Goal: Navigation & Orientation: Find specific page/section

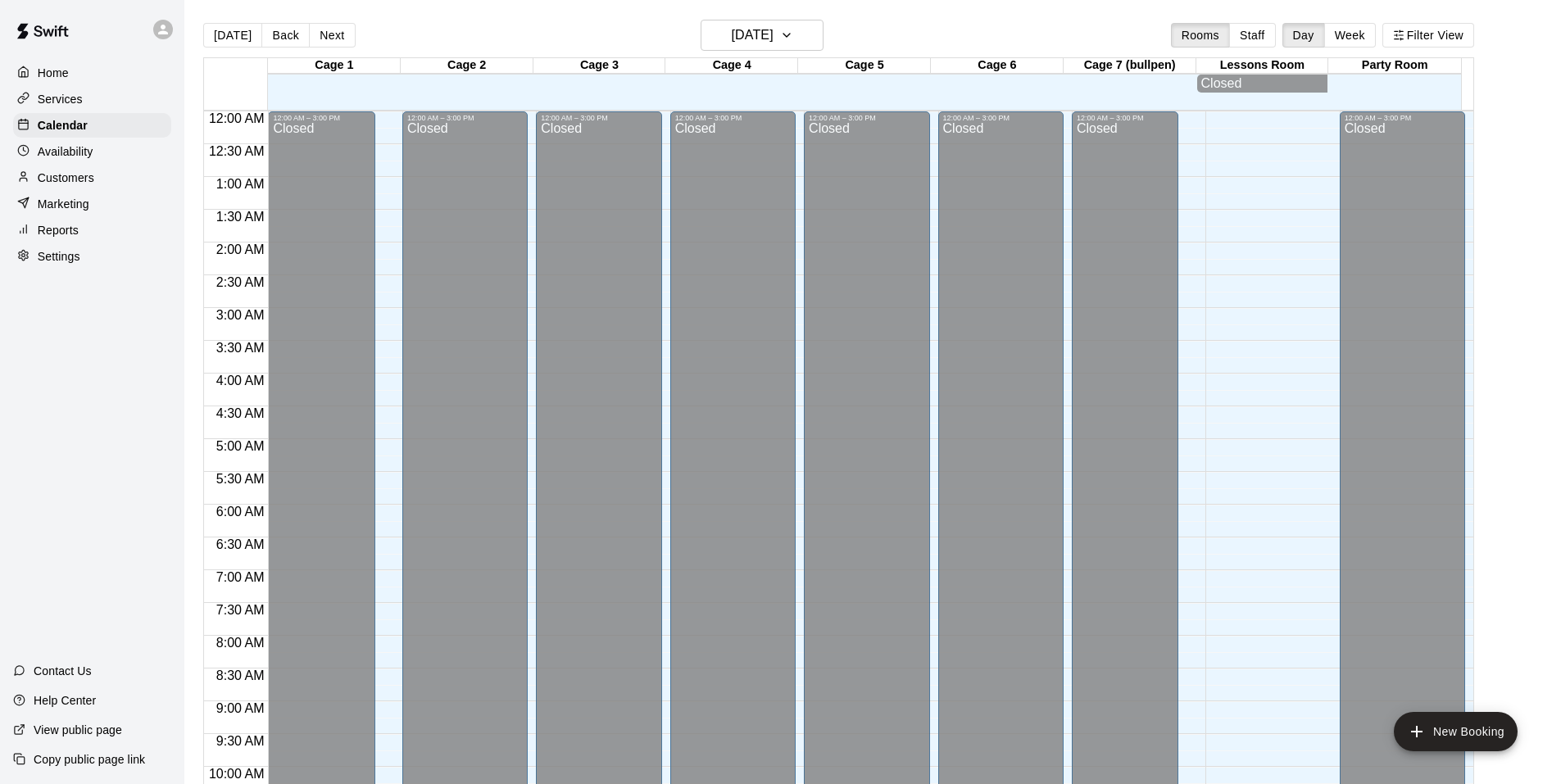
scroll to position [738, 0]
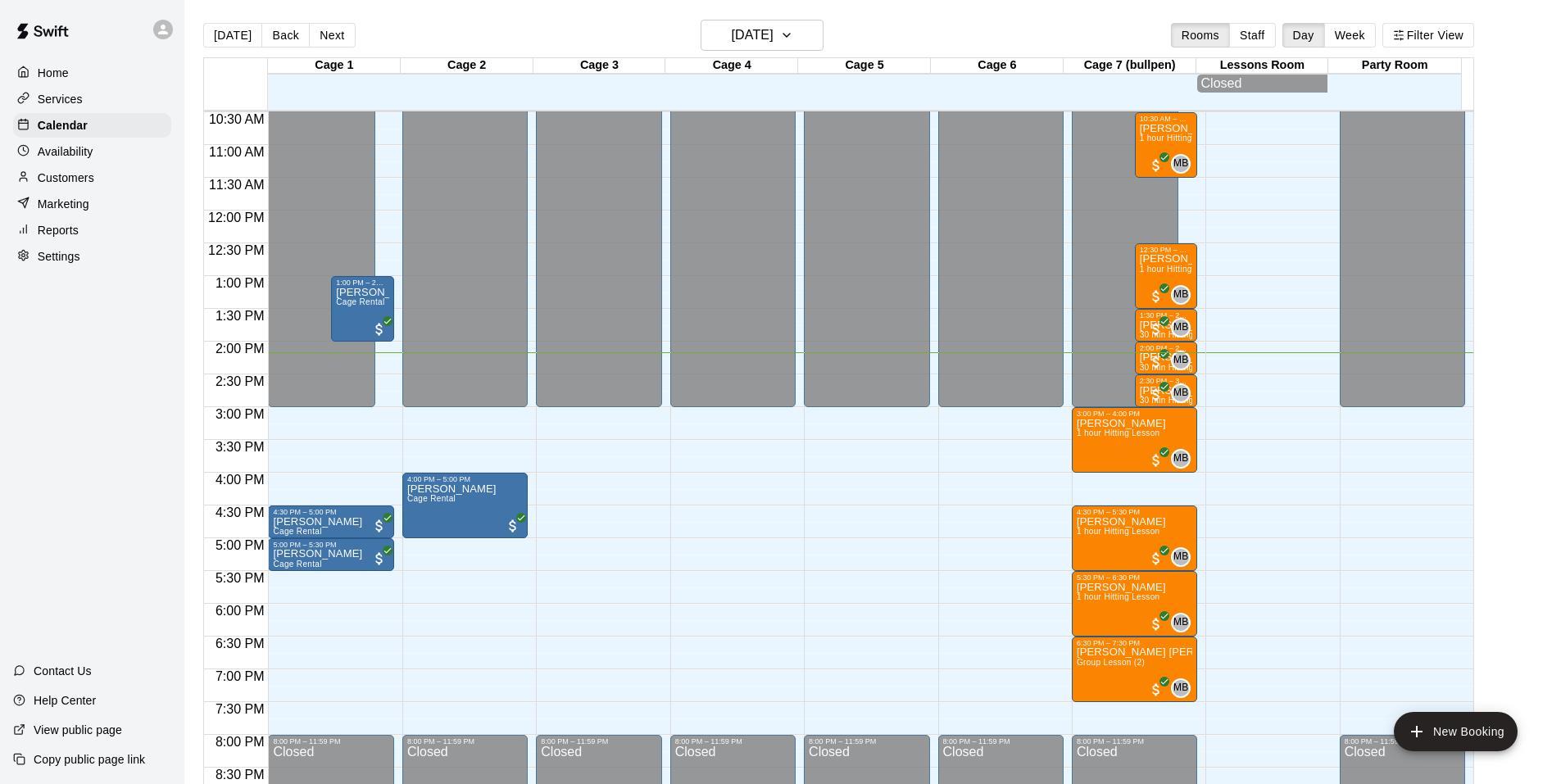
scroll to position [666, 0]
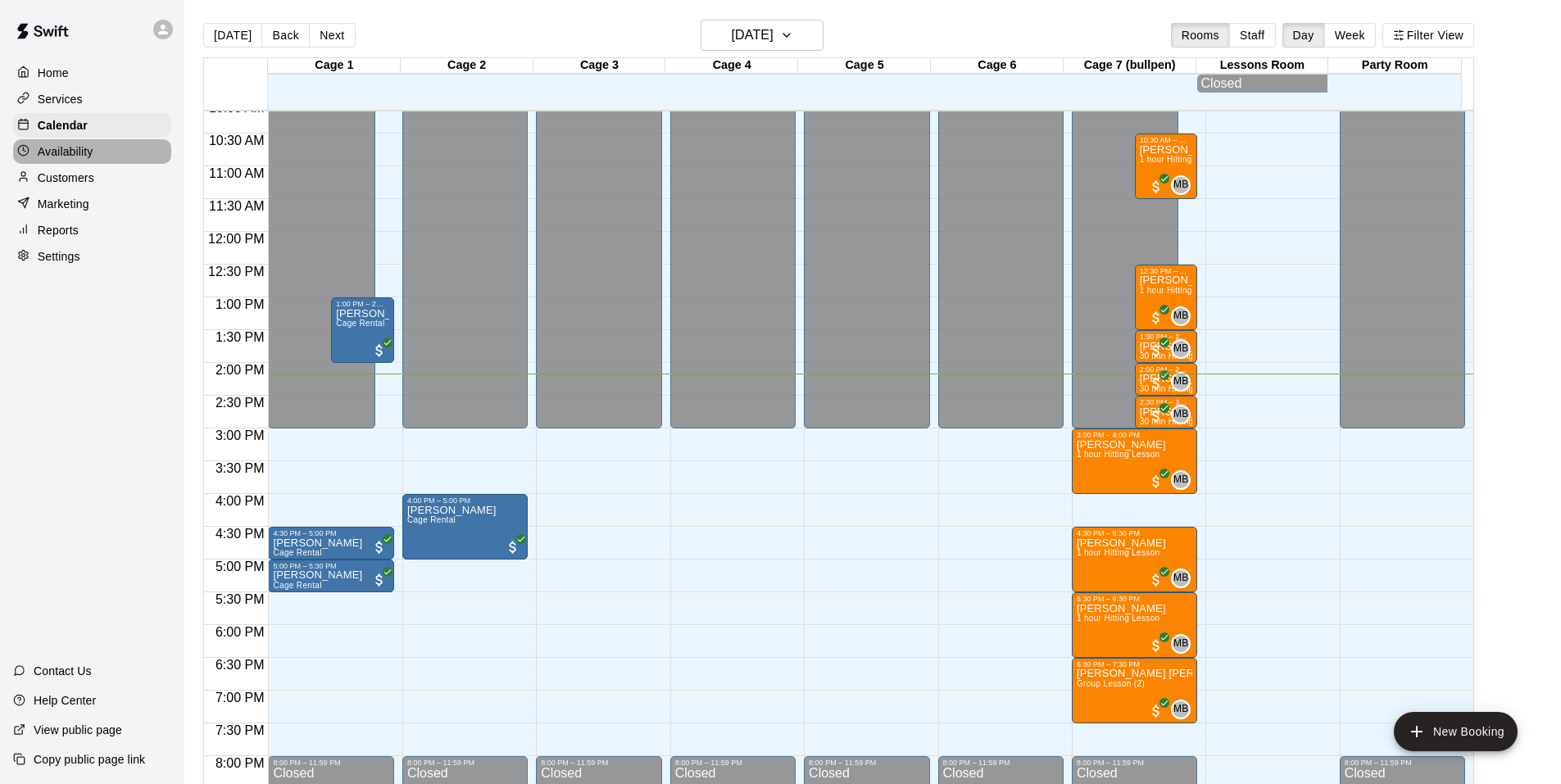
click at [79, 156] on p "Availability" at bounding box center [66, 151] width 56 height 16
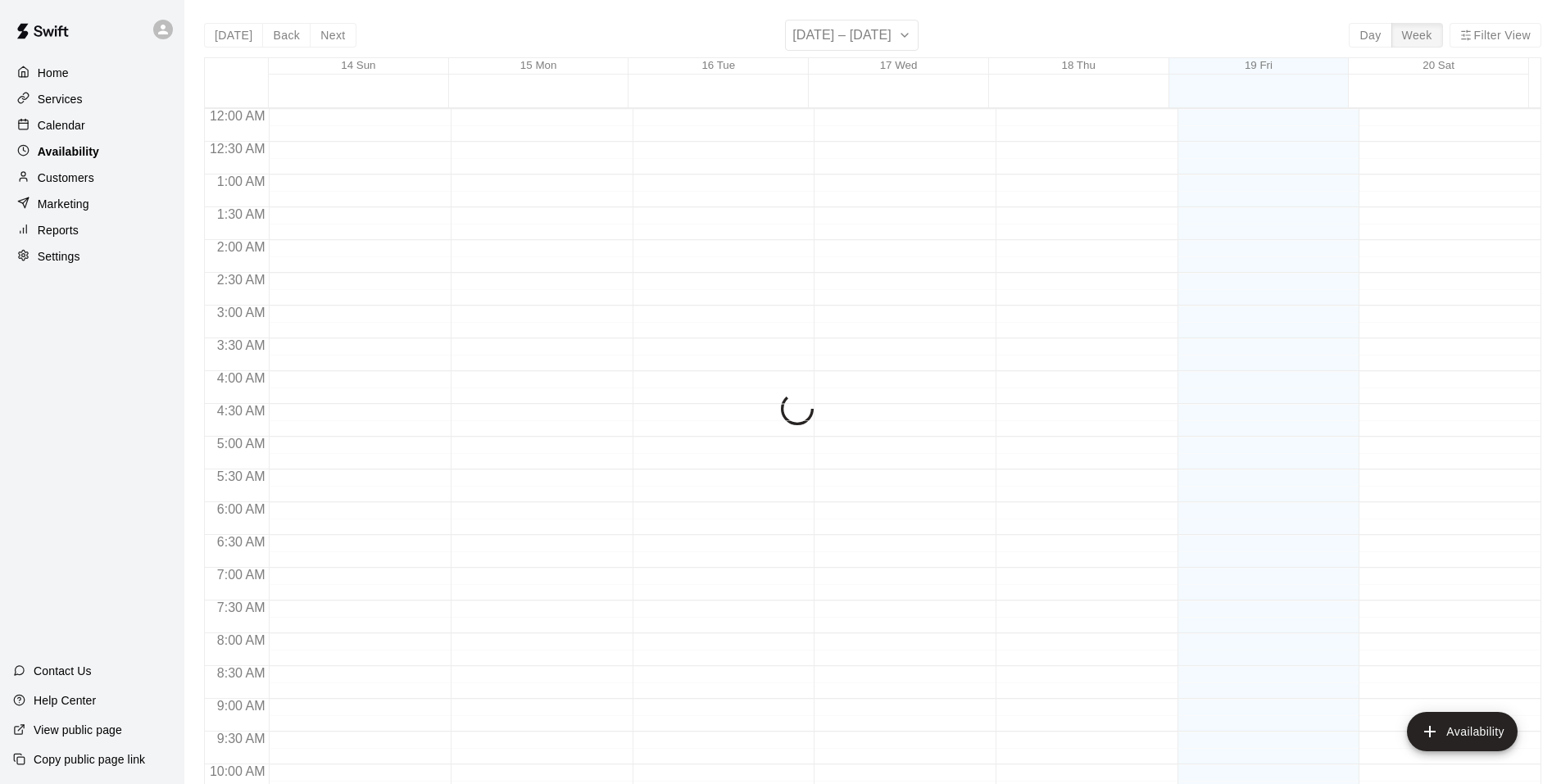
scroll to position [880, 0]
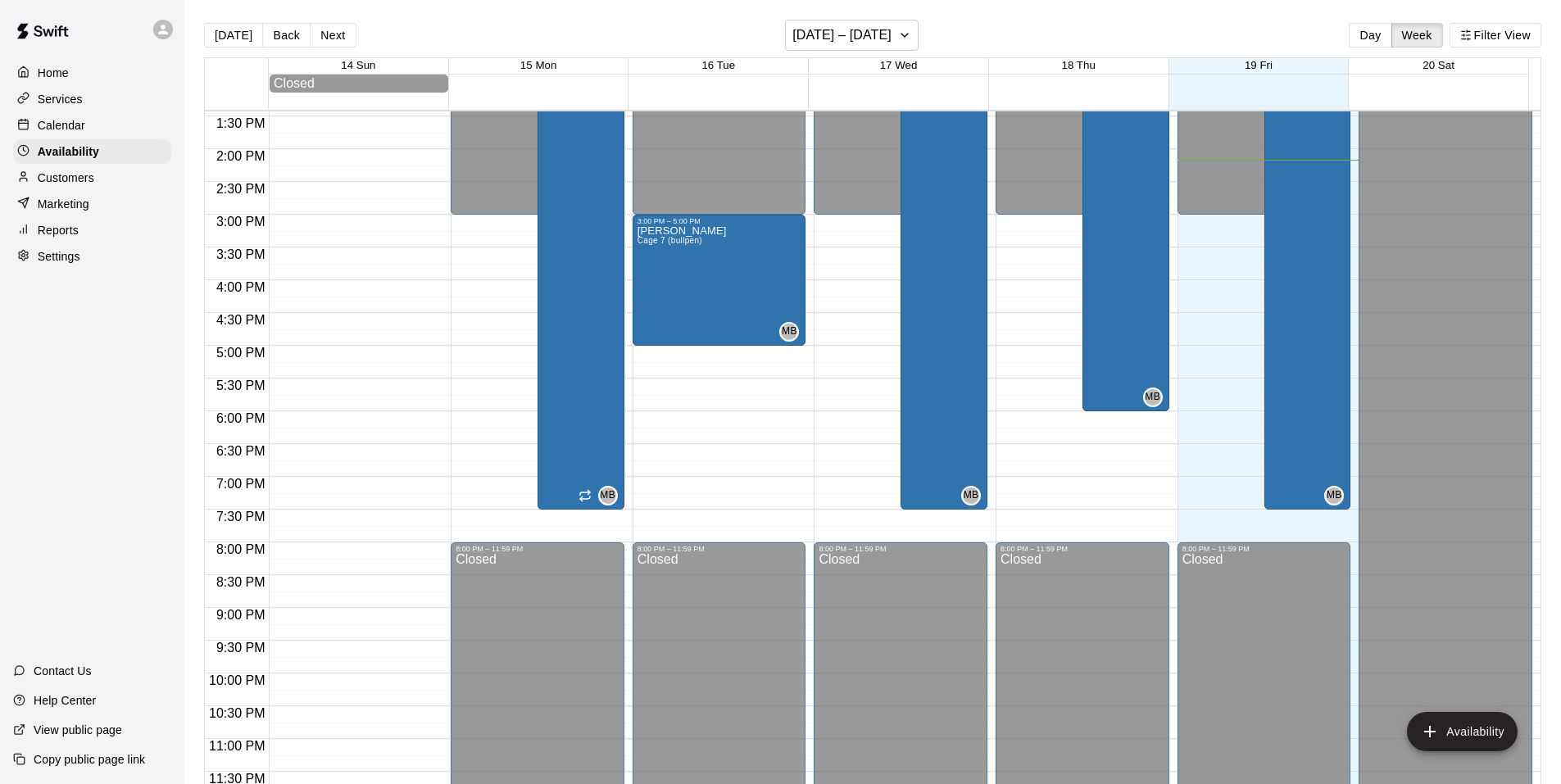
click at [78, 130] on p "Calendar" at bounding box center [61, 125] width 47 height 16
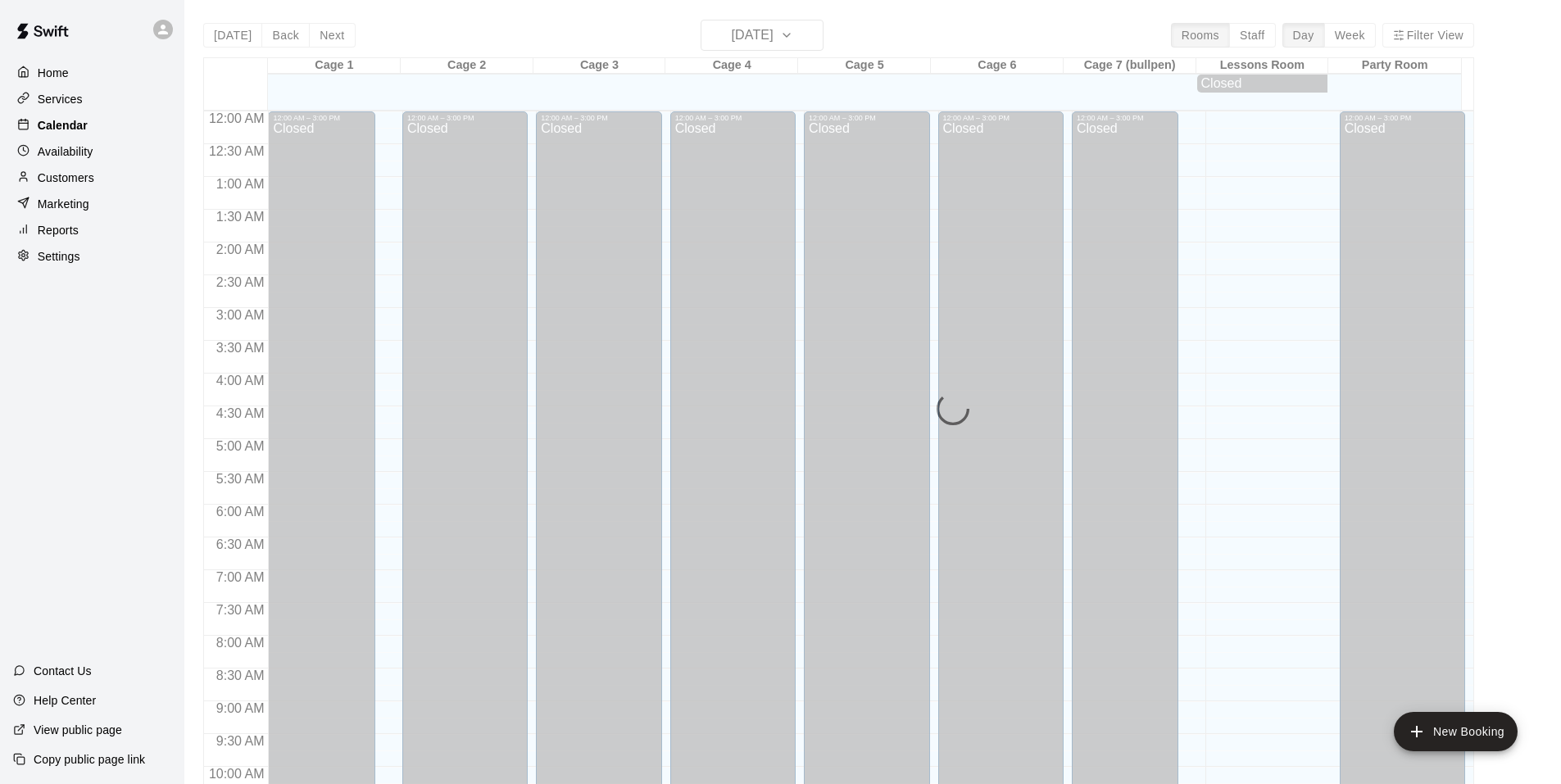
scroll to position [829, 0]
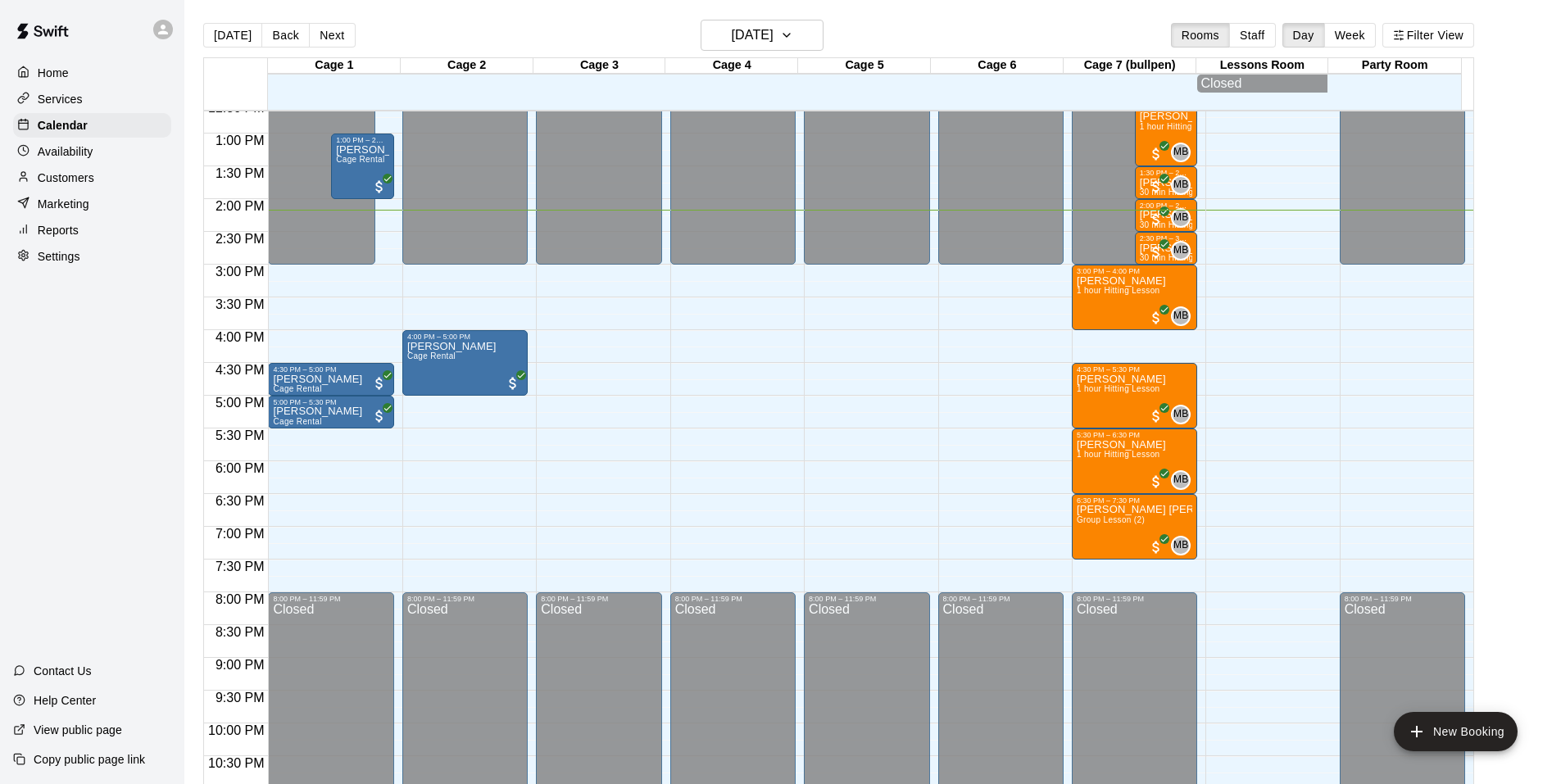
click at [77, 90] on div "Services" at bounding box center [92, 99] width 158 height 24
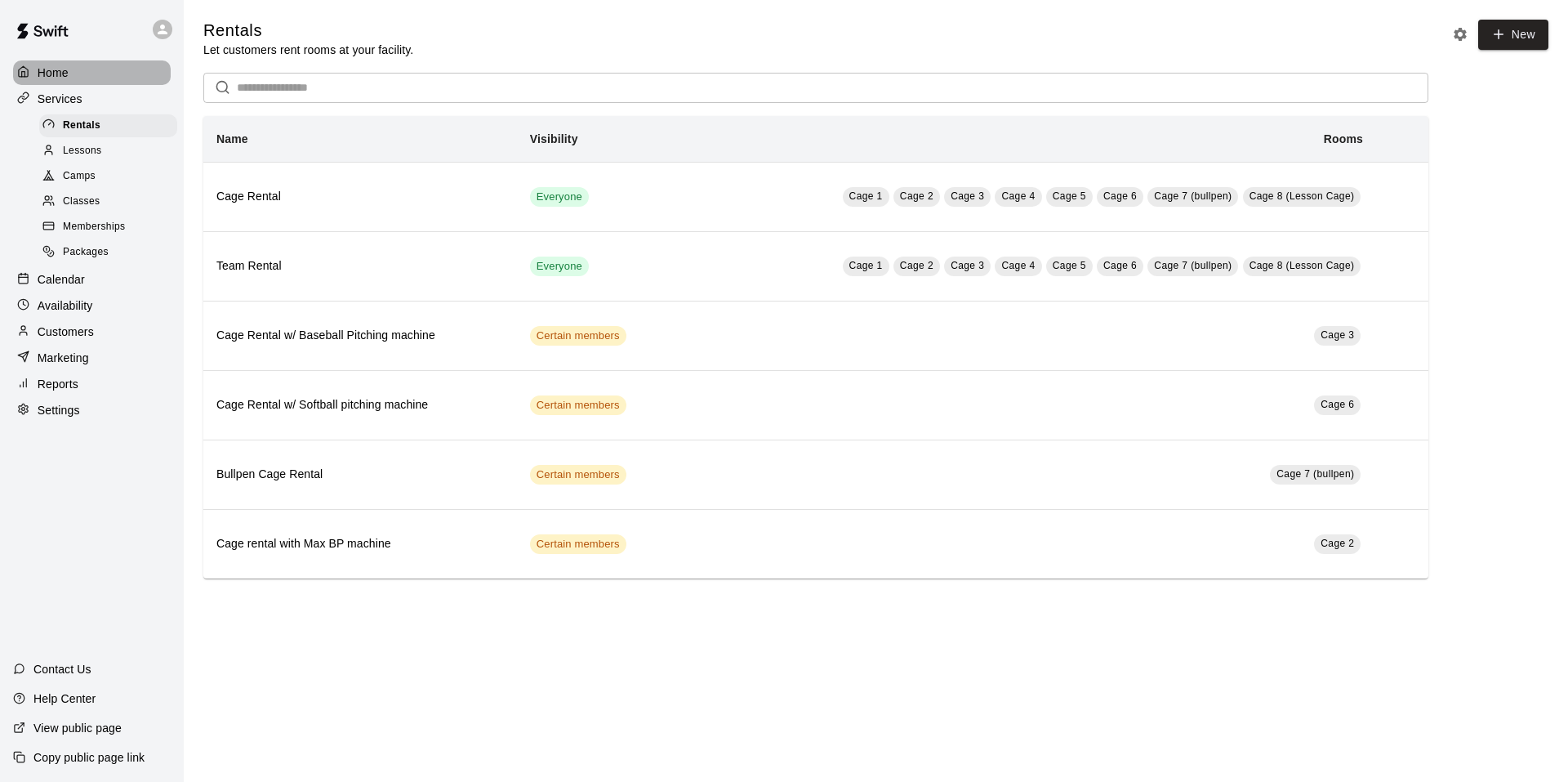
click at [67, 63] on div "Home" at bounding box center [92, 72] width 157 height 24
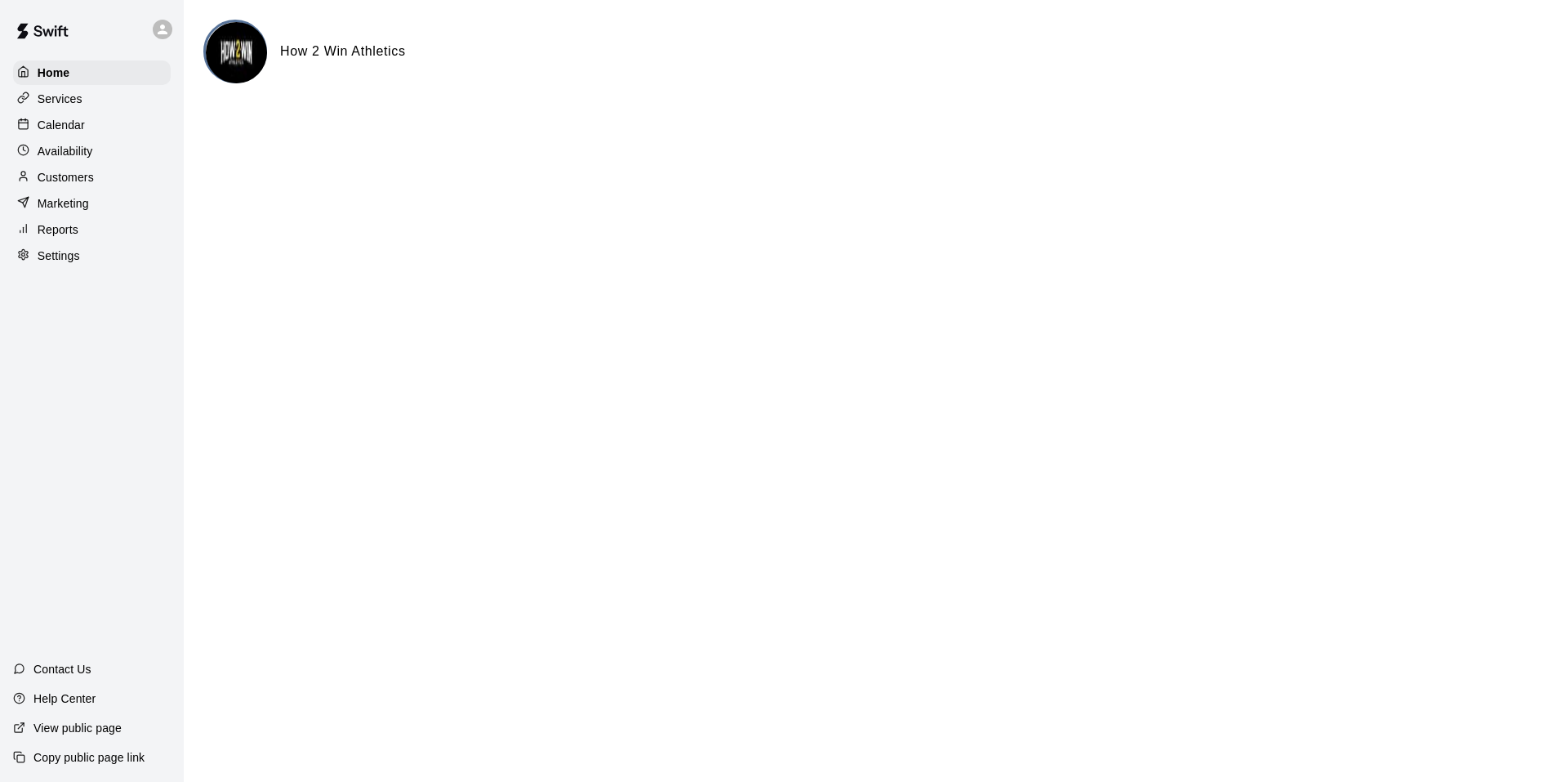
click at [83, 133] on p "Calendar" at bounding box center [61, 125] width 47 height 16
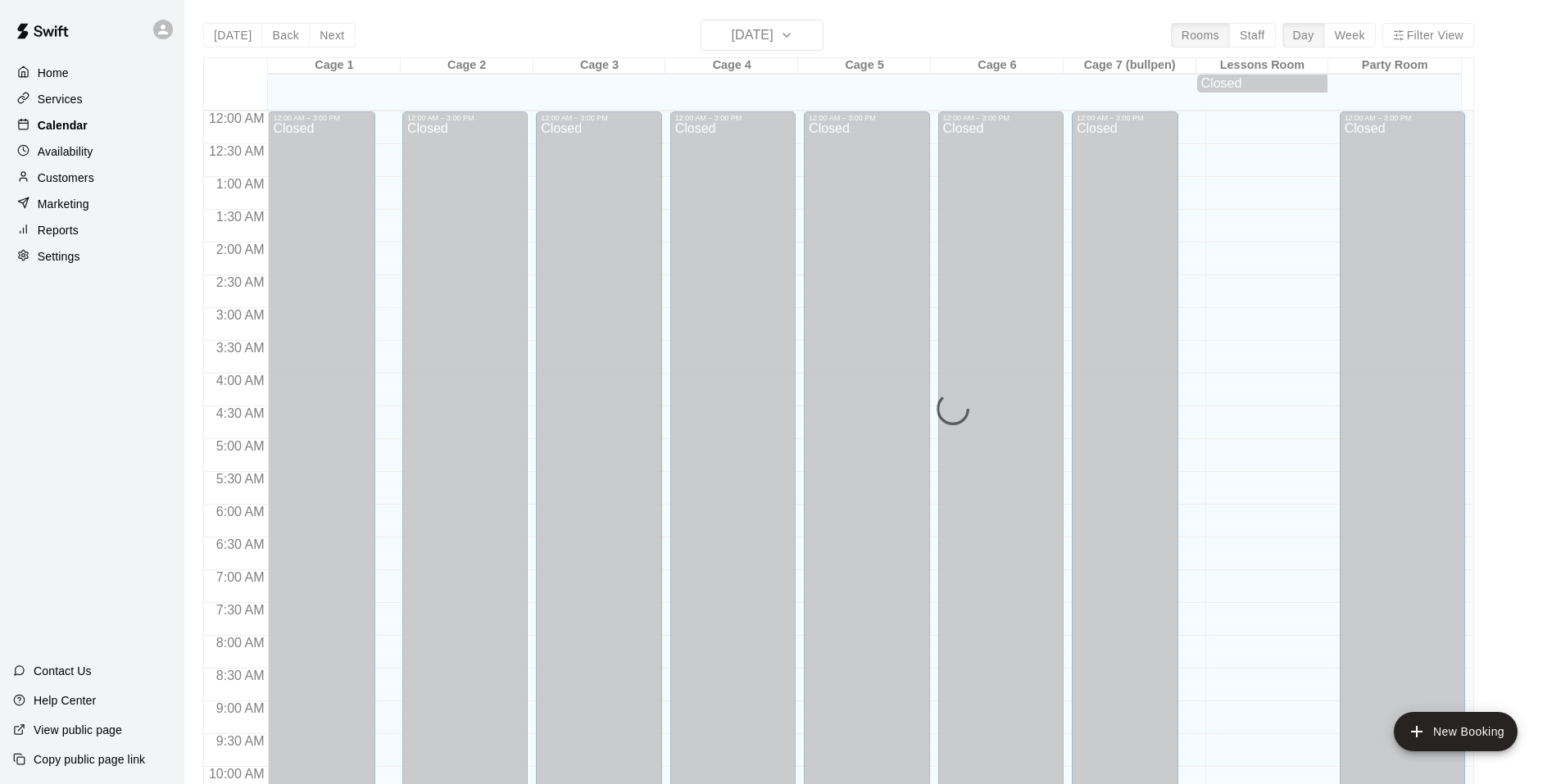
scroll to position [829, 0]
